Goal: Task Accomplishment & Management: Manage account settings

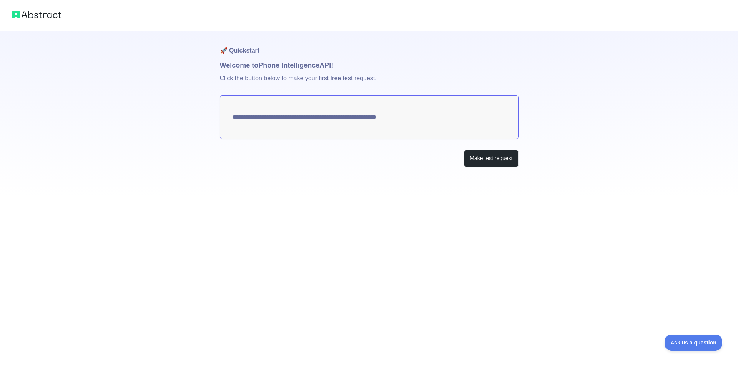
click at [435, 121] on textarea "**********" at bounding box center [369, 117] width 299 height 44
click at [485, 162] on button "Make test request" at bounding box center [491, 158] width 54 height 17
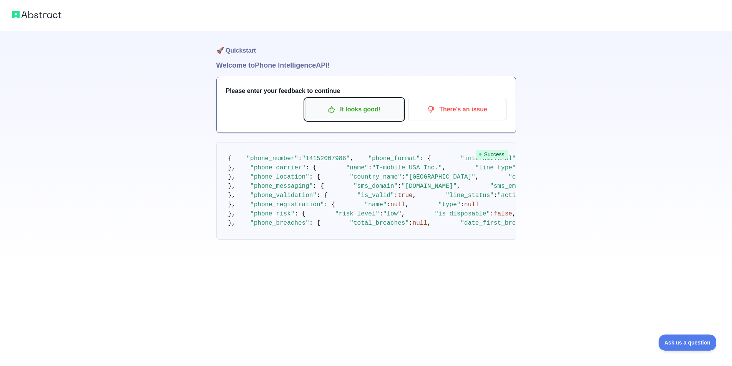
click at [332, 111] on icon "button" at bounding box center [332, 110] width 8 height 8
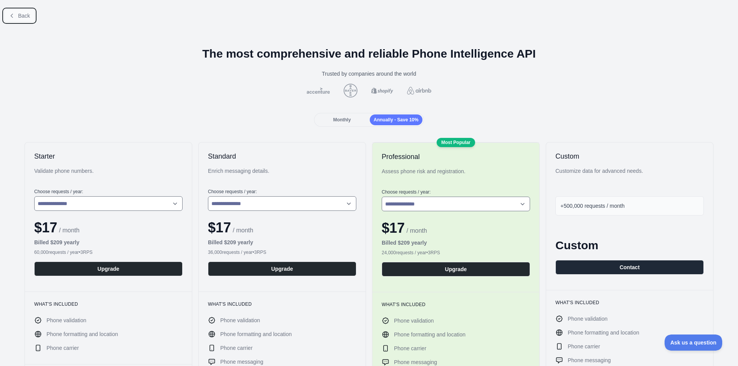
click at [5, 13] on button "Back" at bounding box center [19, 15] width 31 height 13
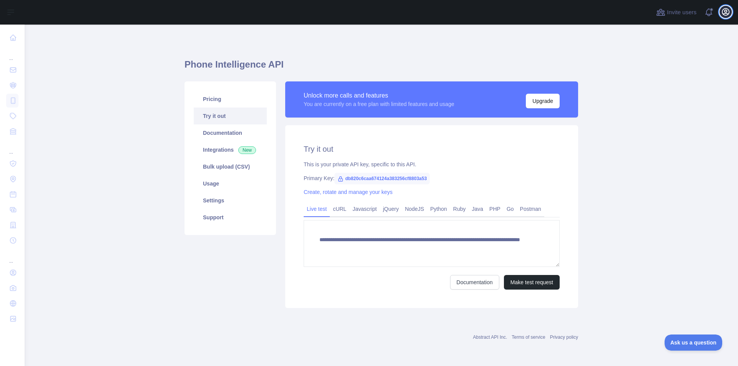
click at [727, 12] on icon "button" at bounding box center [725, 11] width 9 height 9
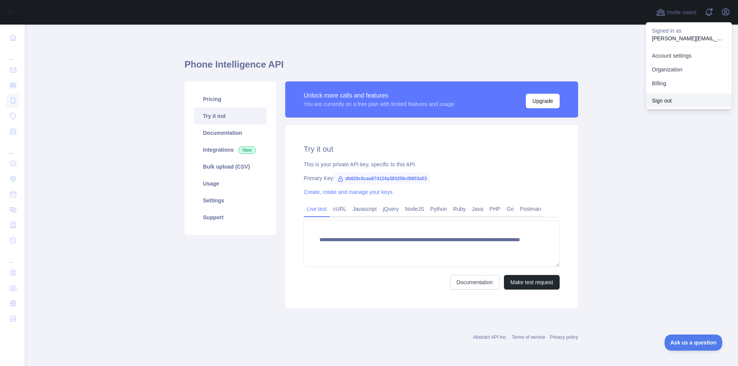
click at [685, 100] on button "Sign out" at bounding box center [688, 101] width 86 height 14
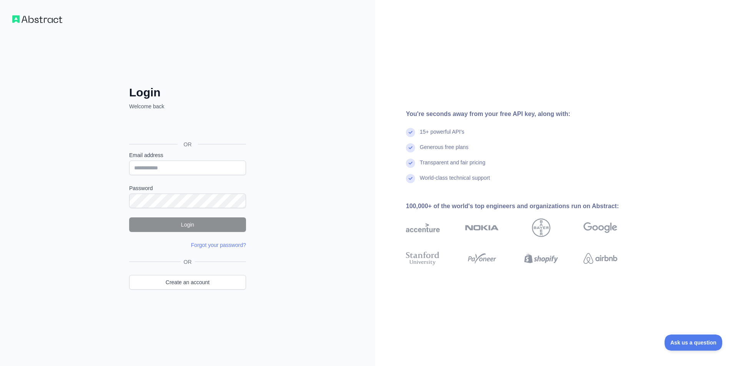
drag, startPoint x: 231, startPoint y: 133, endPoint x: 350, endPoint y: 143, distance: 119.5
click at [350, 143] on div "Login Welcome back OR Email address Password Login Forgot your password? Please…" at bounding box center [187, 183] width 375 height 366
